Goal: Transaction & Acquisition: Download file/media

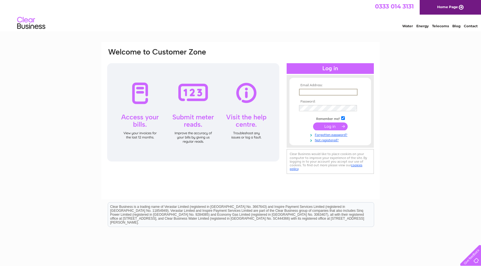
click at [309, 94] on input "text" at bounding box center [328, 92] width 58 height 7
type input "[EMAIL_ADDRESS][DOMAIN_NAME]"
click at [328, 126] on input "submit" at bounding box center [330, 127] width 35 height 8
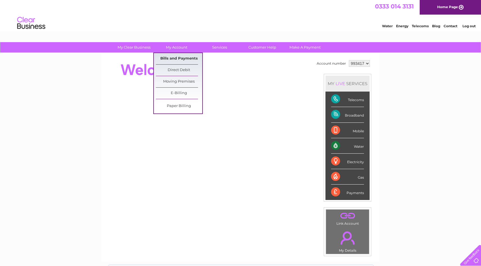
click at [182, 57] on link "Bills and Payments" at bounding box center [179, 58] width 46 height 11
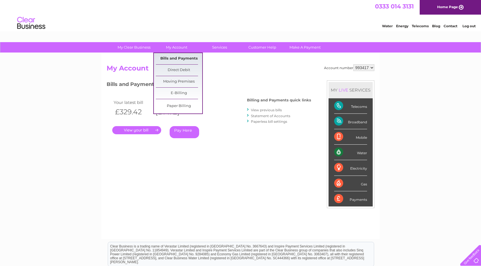
click at [173, 59] on link "Bills and Payments" at bounding box center [179, 58] width 46 height 11
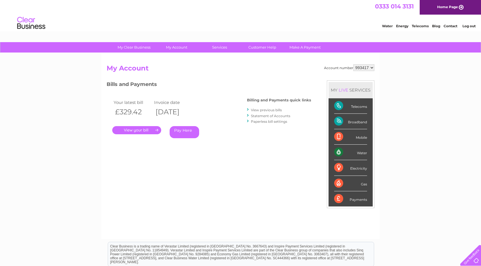
click at [142, 127] on link "." at bounding box center [136, 130] width 49 height 8
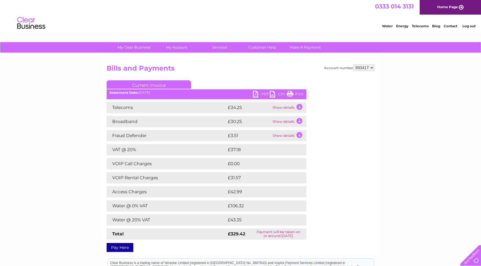
click at [264, 92] on link "PDF" at bounding box center [261, 95] width 17 height 8
